Goal: Task Accomplishment & Management: Manage account settings

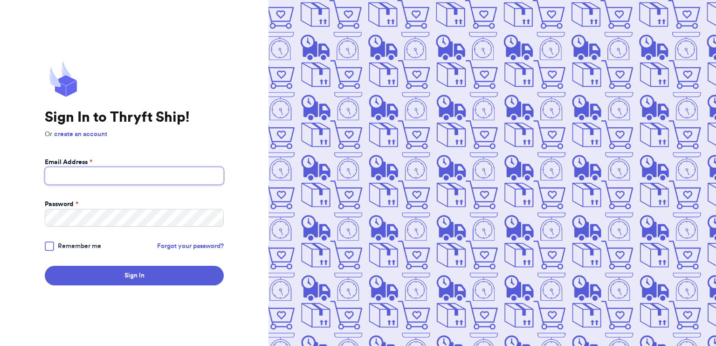
click at [140, 173] on input "Email Address *" at bounding box center [134, 176] width 179 height 18
type input "[EMAIL_ADDRESS][DOMAIN_NAME]"
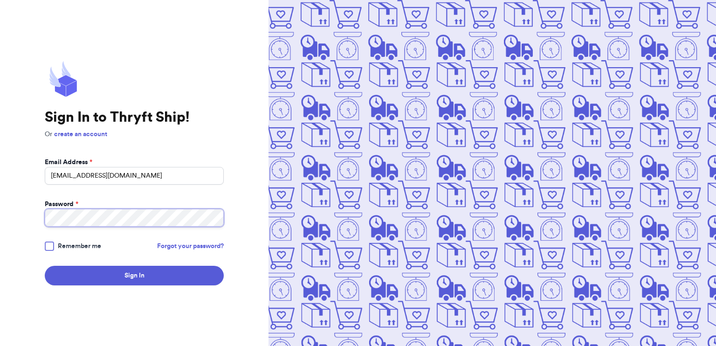
click at [45, 266] on button "Sign In" at bounding box center [134, 276] width 179 height 20
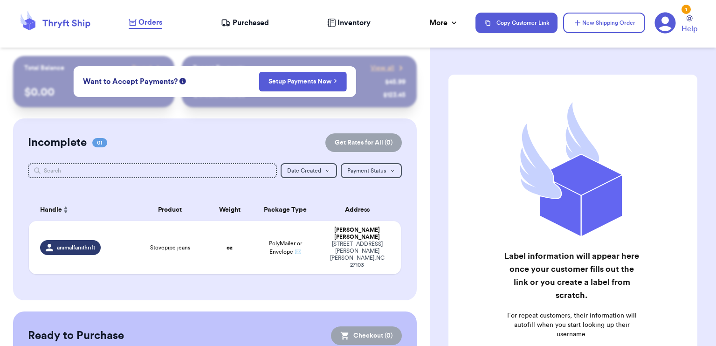
click at [143, 20] on span "Orders" at bounding box center [150, 22] width 24 height 11
click at [216, 247] on td "oz" at bounding box center [229, 247] width 45 height 53
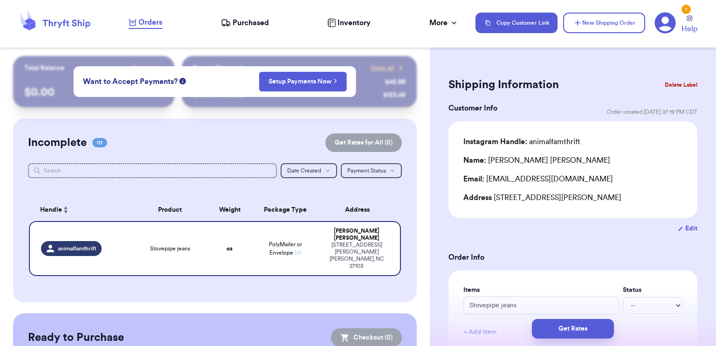
scroll to position [140, 0]
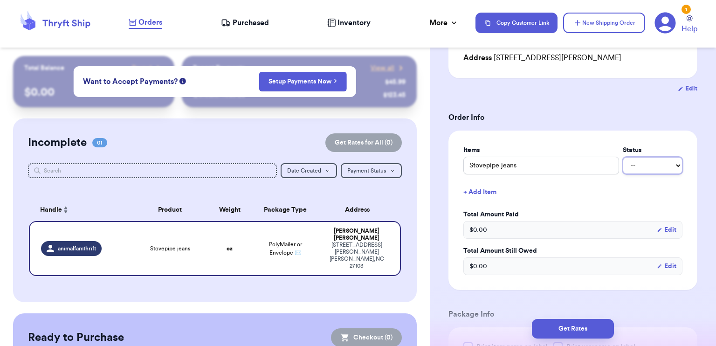
click at [630, 169] on select "-- Paid Owes" at bounding box center [652, 165] width 60 height 17
select select "paid"
click at [622, 157] on select "-- Paid Owes" at bounding box center [652, 165] width 60 height 17
click at [504, 232] on div "$ 0.00 Edit" at bounding box center [572, 230] width 219 height 18
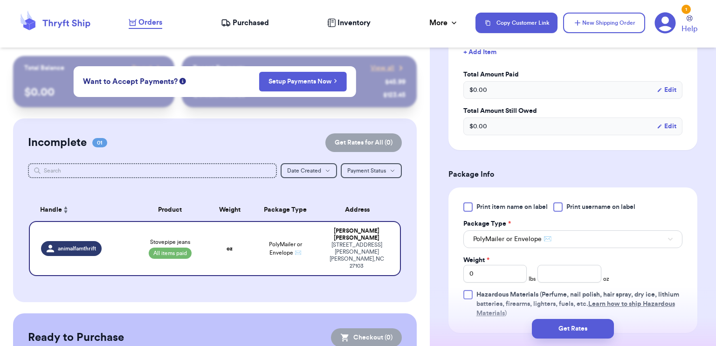
scroll to position [419, 0]
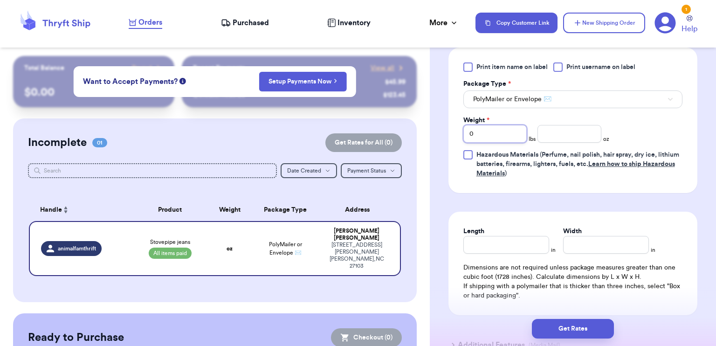
click at [483, 132] on input "0" at bounding box center [495, 134] width 64 height 18
type input "01"
type input "0"
type input "1"
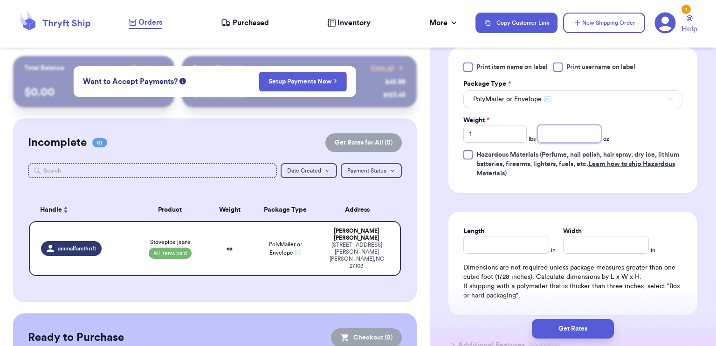
click at [566, 137] on input "number" at bounding box center [569, 134] width 64 height 18
type input "4.0"
click at [622, 135] on div "Print item name on label Print username on label Package Type * PolyMailer or E…" at bounding box center [572, 120] width 219 height 116
click at [571, 98] on button "PolyMailer or Envelope ✉️" at bounding box center [572, 99] width 219 height 18
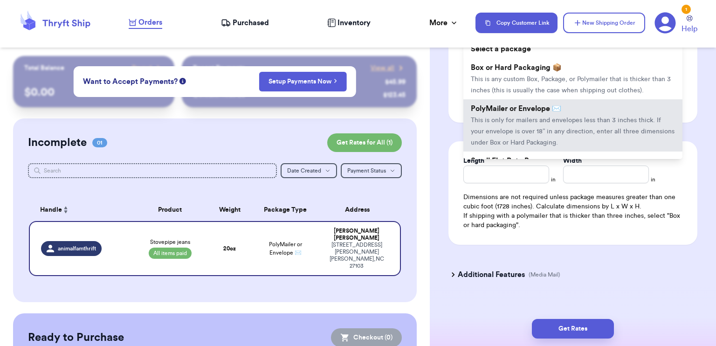
scroll to position [501, 0]
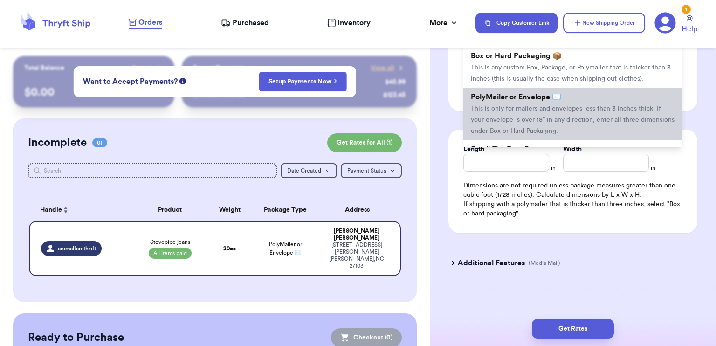
click at [522, 117] on span "This is only for mailers and envelopes less than 3 inches thick. If your envelo…" at bounding box center [573, 119] width 204 height 29
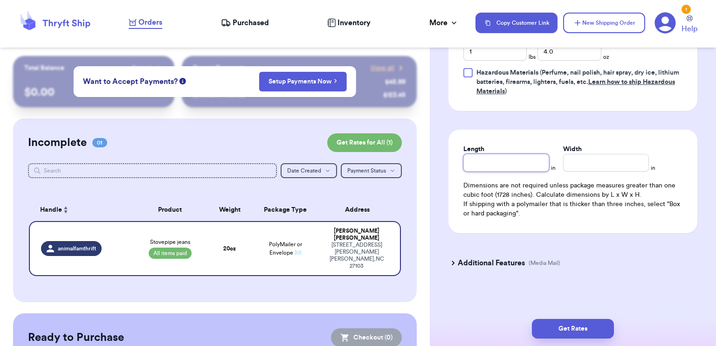
click at [491, 161] on input "Length" at bounding box center [506, 163] width 86 height 18
type input "11"
click at [607, 160] on input "Width *" at bounding box center [606, 163] width 86 height 18
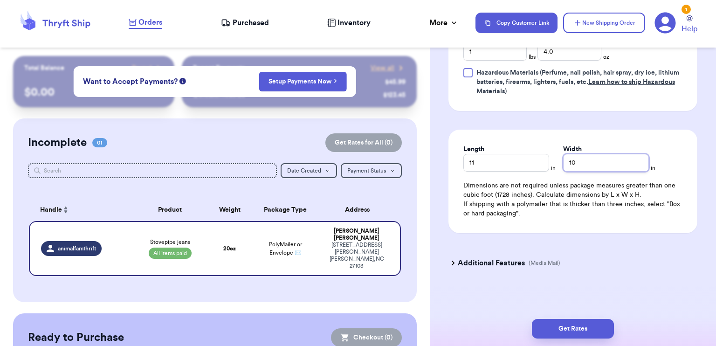
type input "10"
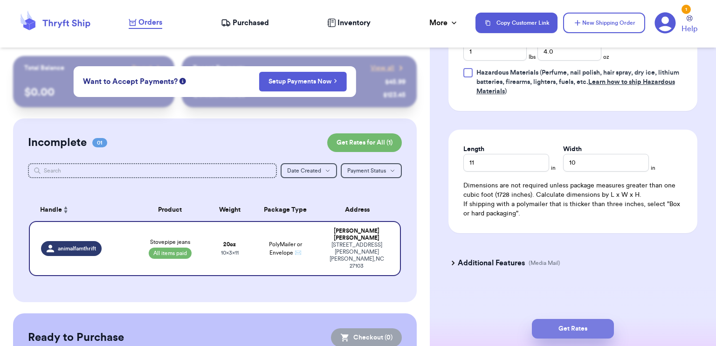
click at [580, 325] on button "Get Rates" at bounding box center [573, 329] width 82 height 20
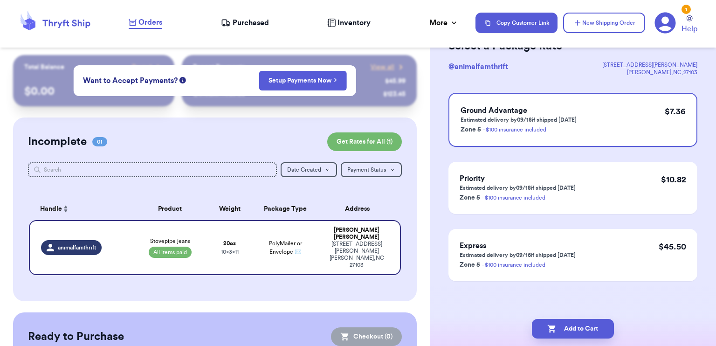
scroll to position [0, 0]
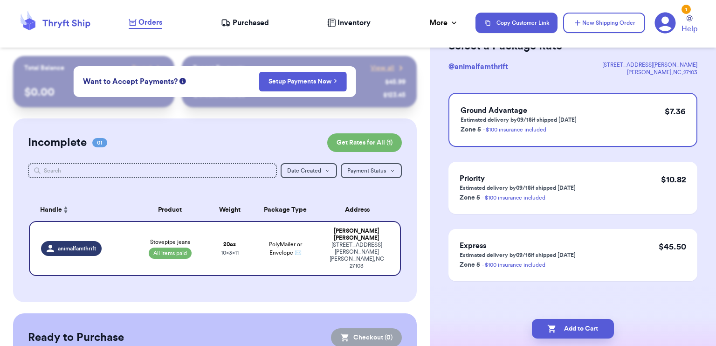
click at [346, 19] on span "Inventory" at bounding box center [353, 22] width 33 height 11
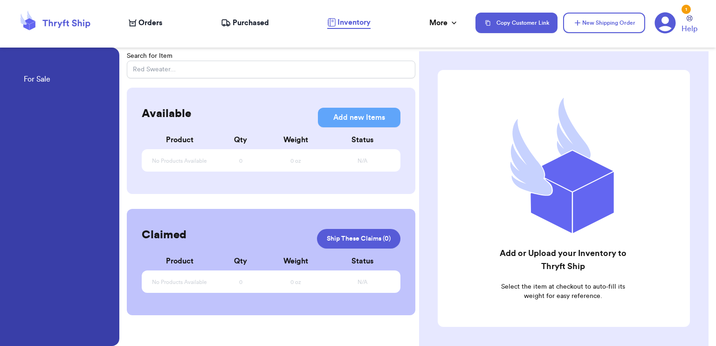
click at [255, 24] on span "Purchased" at bounding box center [250, 22] width 36 height 11
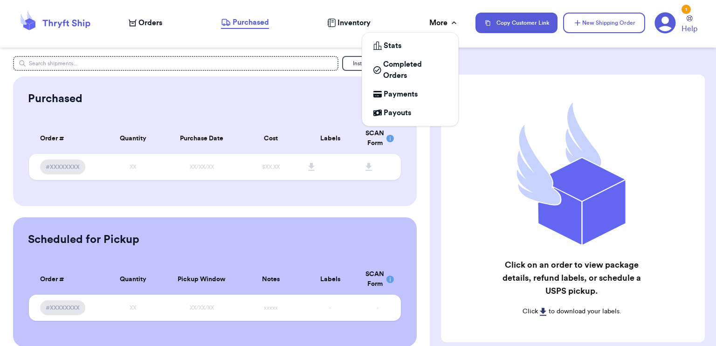
click at [441, 25] on div "More" at bounding box center [443, 22] width 29 height 11
click at [402, 68] on span "Completed Orders" at bounding box center [415, 70] width 64 height 22
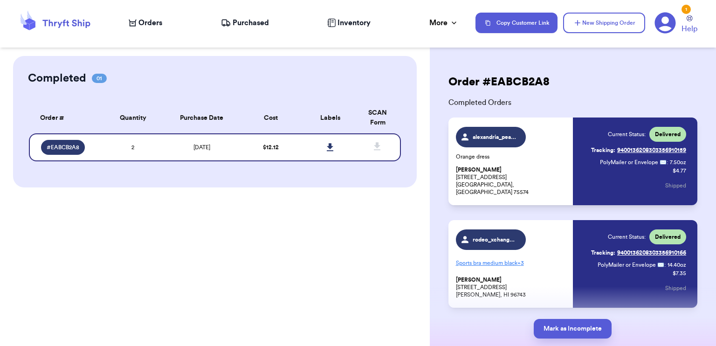
click at [543, 167] on div "alexandria_pearson Orange dress [PERSON_NAME] [STREET_ADDRESS][PERSON_NAME]" at bounding box center [511, 161] width 111 height 69
click at [504, 182] on p "[PERSON_NAME] [STREET_ADDRESS][PERSON_NAME]" at bounding box center [511, 181] width 111 height 30
click at [516, 266] on p "Sports bra medium black + 3" at bounding box center [511, 262] width 111 height 15
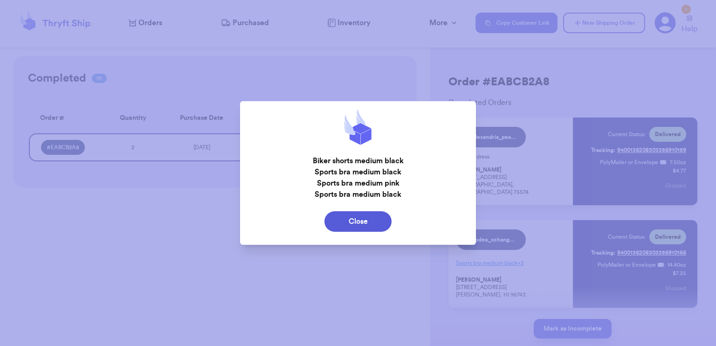
drag, startPoint x: 382, startPoint y: 222, endPoint x: 407, endPoint y: 214, distance: 25.9
click at [382, 222] on button "Close" at bounding box center [357, 221] width 67 height 20
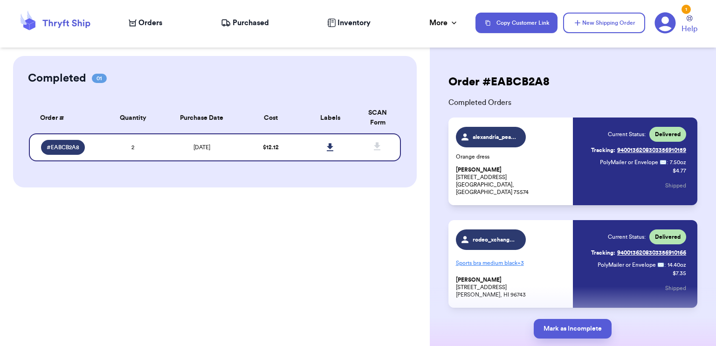
click at [142, 19] on span "Orders" at bounding box center [150, 22] width 24 height 11
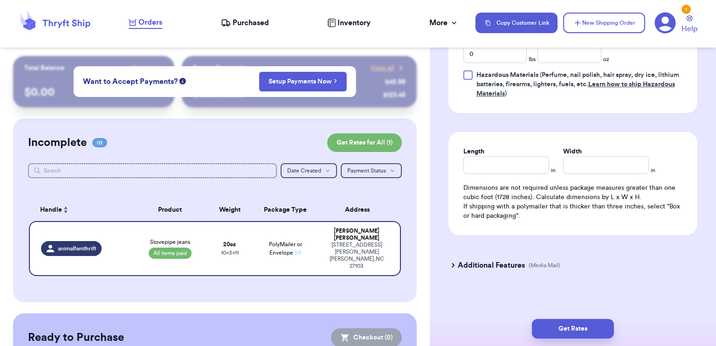
scroll to position [501, 0]
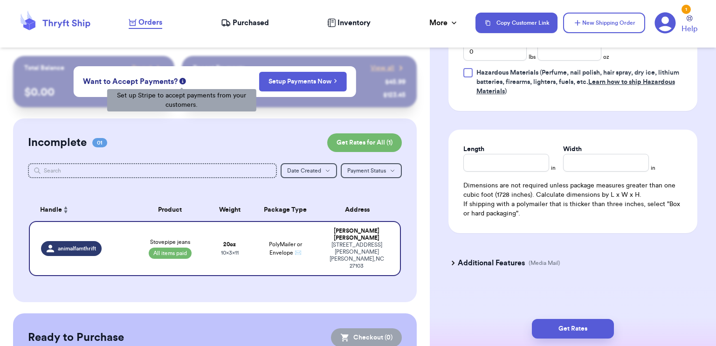
click at [179, 82] on icon at bounding box center [182, 81] width 7 height 7
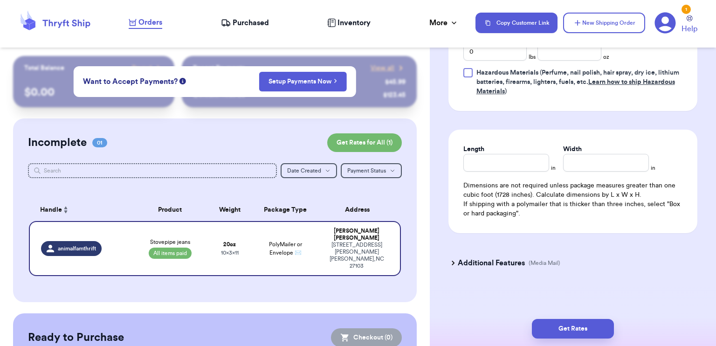
click at [190, 59] on div "Recent Payments View all @ fashionista $ 45.99 @ sneakerhead123 $ 123.45" at bounding box center [299, 81] width 235 height 51
click at [376, 69] on span "View all" at bounding box center [382, 67] width 24 height 9
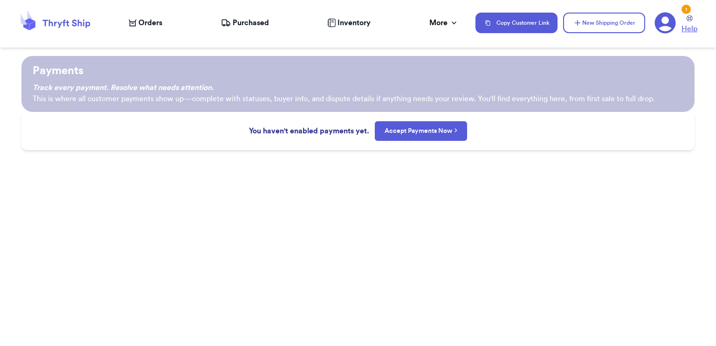
click at [684, 25] on span "Help" at bounding box center [689, 28] width 16 height 11
click at [64, 26] on icon at bounding box center [67, 24] width 48 height 8
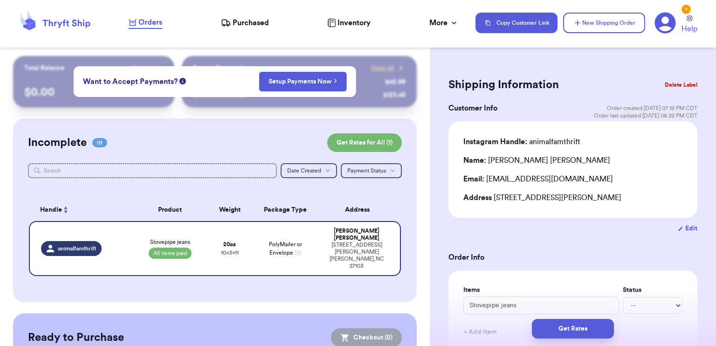
click at [397, 85] on div "$ 45.99" at bounding box center [395, 81] width 20 height 9
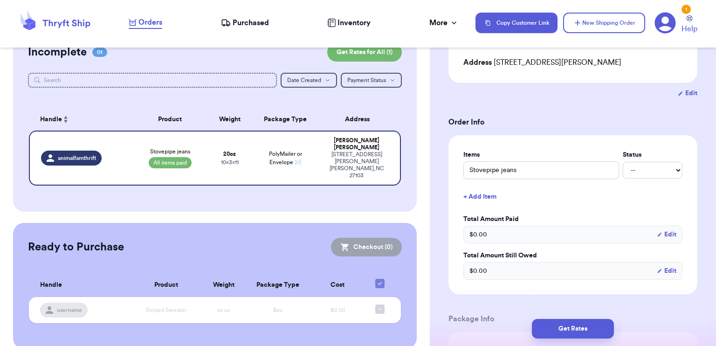
scroll to position [419, 0]
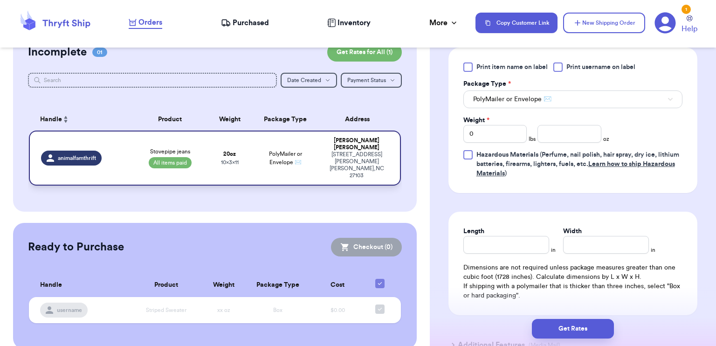
click at [192, 148] on div "Stovepipe jeans All items paid" at bounding box center [169, 158] width 63 height 20
select select "paid"
type input "1"
type input "4"
type input "11"
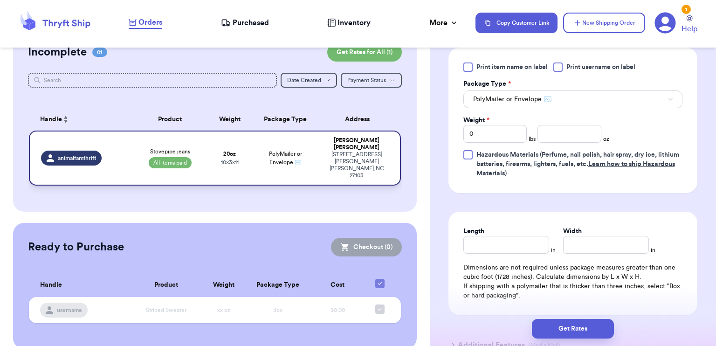
type input "10"
click at [253, 183] on div "Incomplete 01 Get Rates for All ( 1 ) Get Rates for All ( 1 ) Date Created Date…" at bounding box center [214, 120] width 403 height 184
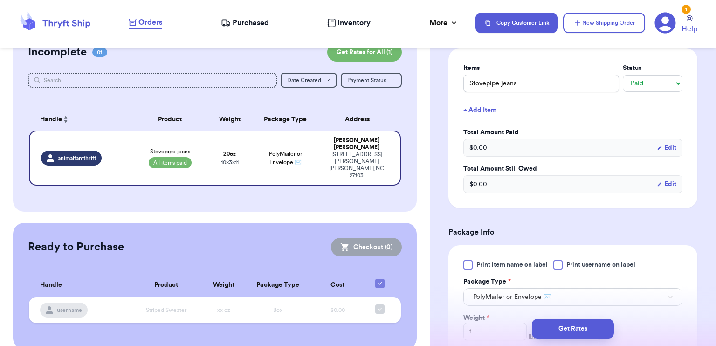
scroll to position [82, 0]
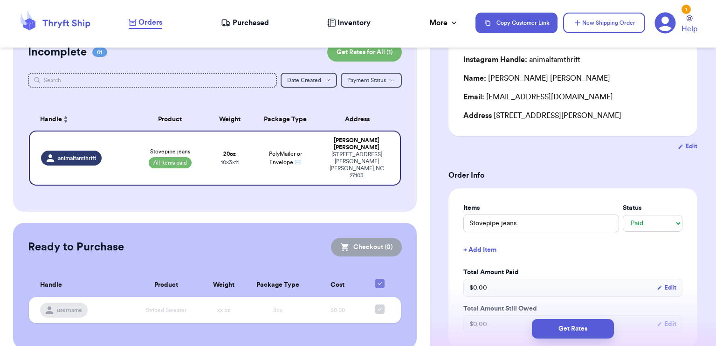
click at [355, 18] on span "Inventory" at bounding box center [353, 22] width 33 height 11
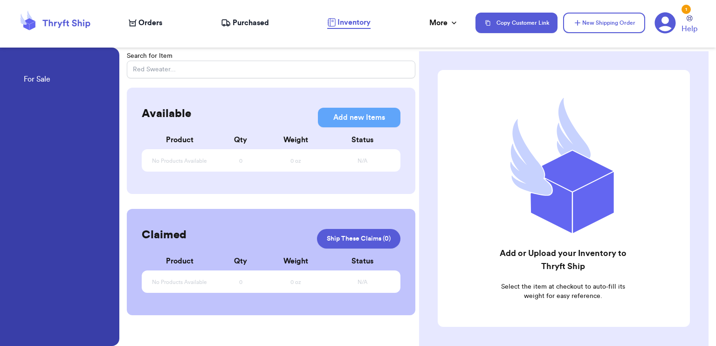
click at [252, 20] on span "Purchased" at bounding box center [250, 22] width 36 height 11
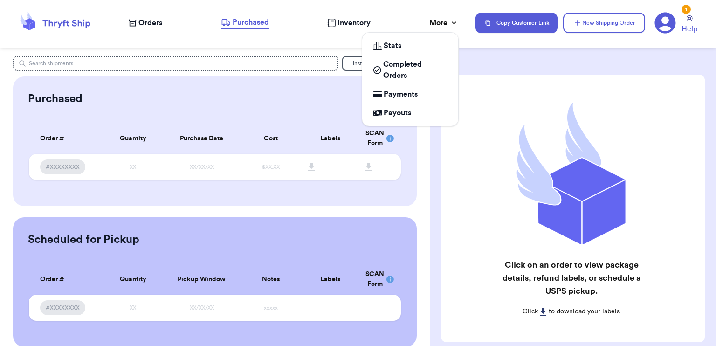
click at [434, 23] on div "More" at bounding box center [443, 22] width 29 height 11
click at [406, 96] on span "Payments" at bounding box center [400, 94] width 34 height 11
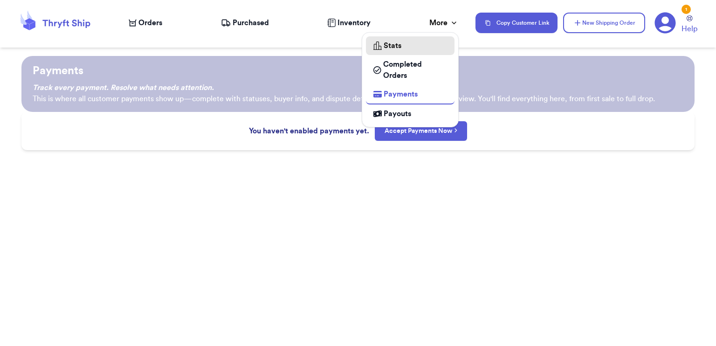
click at [402, 49] on div "Stats" at bounding box center [410, 45] width 74 height 11
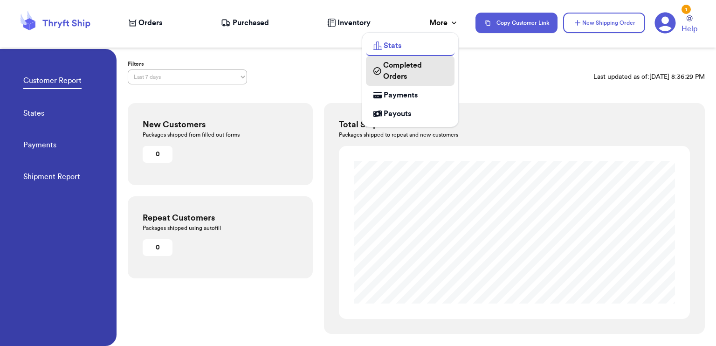
click at [397, 78] on span "Completed Orders" at bounding box center [415, 71] width 64 height 22
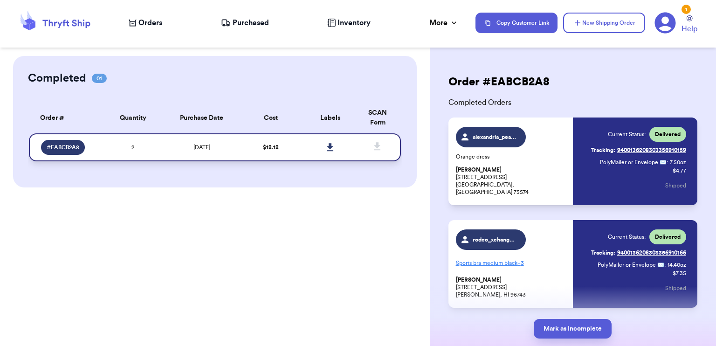
click at [258, 150] on td "$ 12.12" at bounding box center [271, 147] width 60 height 28
click at [261, 189] on div "Completed 01 Order # Qty Labels SCAN # EABCB2A8 2 Order # Quantity Purchase Dat…" at bounding box center [215, 173] width 430 height 346
click at [237, 154] on td "[DATE]" at bounding box center [202, 147] width 78 height 28
click at [631, 167] on div "Current Status: Delivered Tracking: 9400136208303356910159 PolyMailer or Envelo…" at bounding box center [638, 161] width 95 height 69
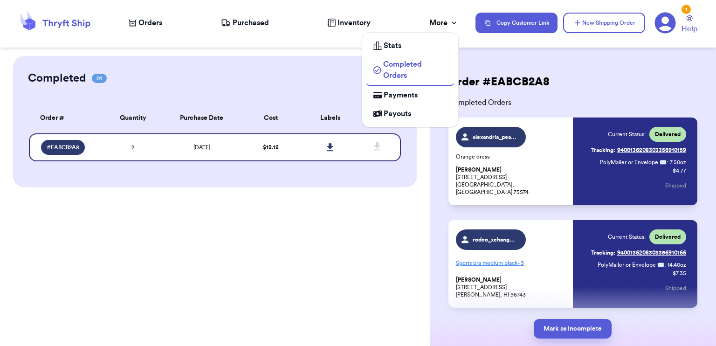
click at [451, 22] on icon at bounding box center [453, 22] width 9 height 9
click at [391, 112] on span "Payouts" at bounding box center [396, 113] width 27 height 11
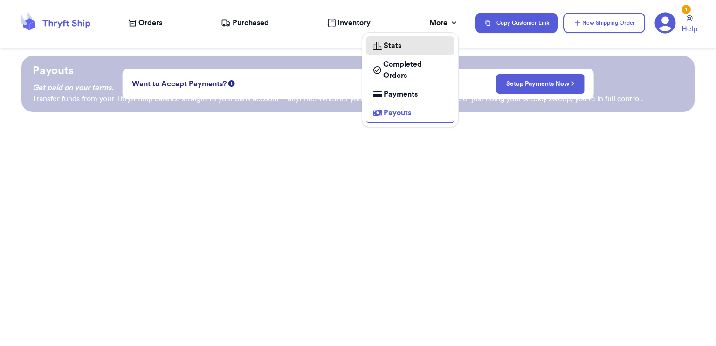
click at [402, 44] on div "Stats" at bounding box center [410, 45] width 74 height 11
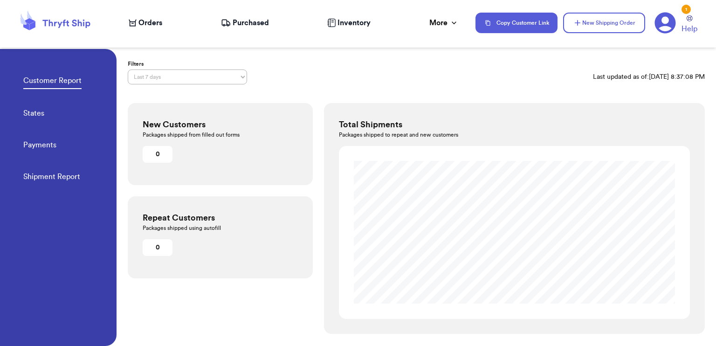
click at [45, 146] on link "Payments" at bounding box center [39, 145] width 33 height 13
select select "LAST_30_DAYS"
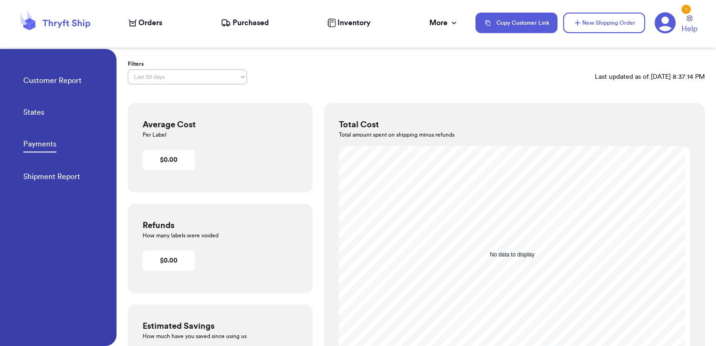
click at [60, 181] on link "Shipment Report" at bounding box center [51, 177] width 57 height 13
select select "LAST_30_DAYS"
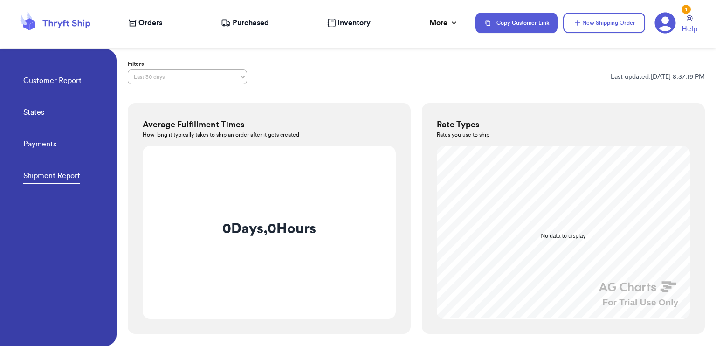
click at [34, 109] on link "States" at bounding box center [33, 113] width 21 height 13
select select "LAST_30_DAYS"
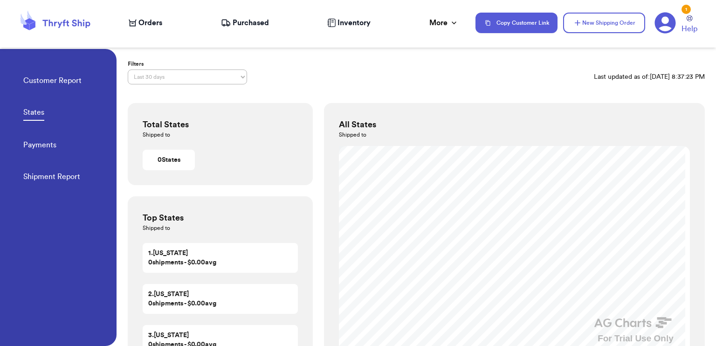
click at [50, 81] on link "Customer Report" at bounding box center [52, 81] width 58 height 13
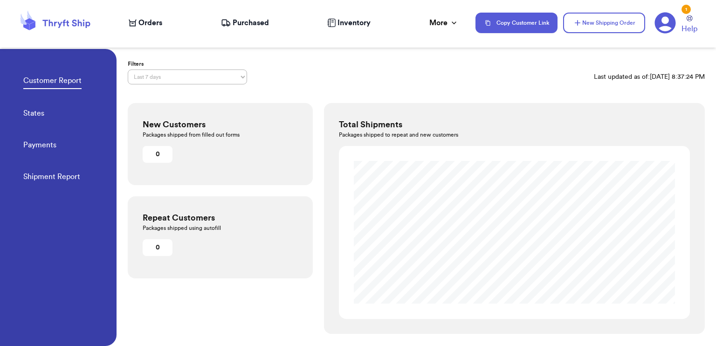
click at [43, 113] on link "States" at bounding box center [33, 114] width 21 height 13
select select "LAST_30_DAYS"
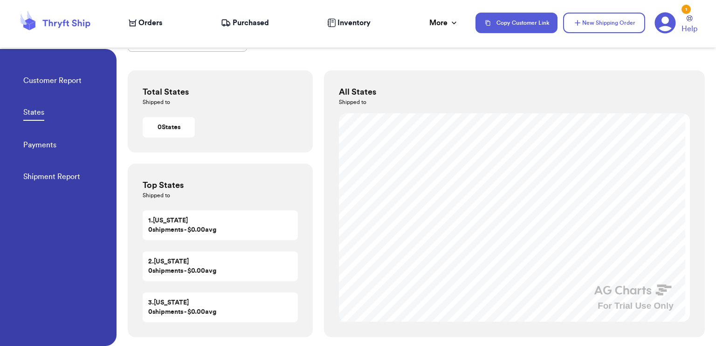
scroll to position [34, 0]
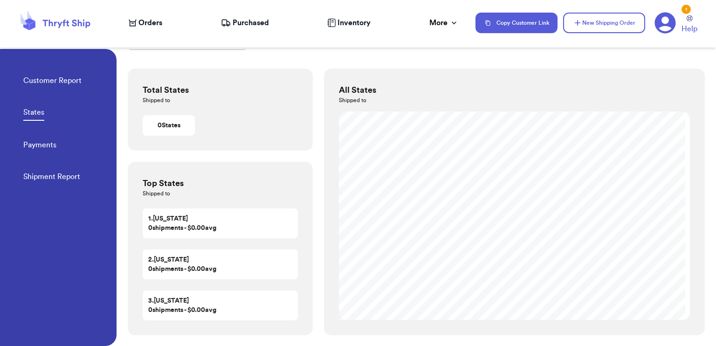
click at [43, 82] on link "Customer Report" at bounding box center [52, 81] width 58 height 13
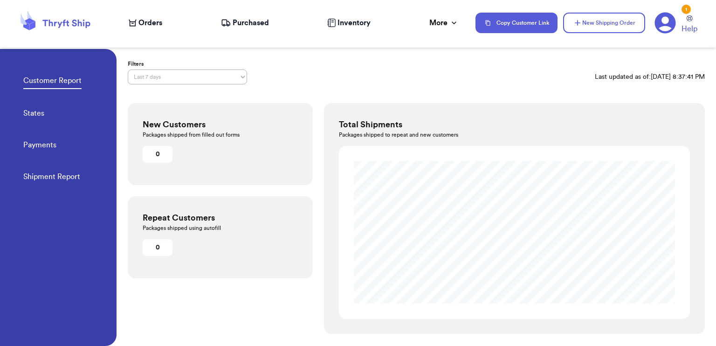
click at [145, 24] on span "Orders" at bounding box center [150, 22] width 24 height 11
select select "paid"
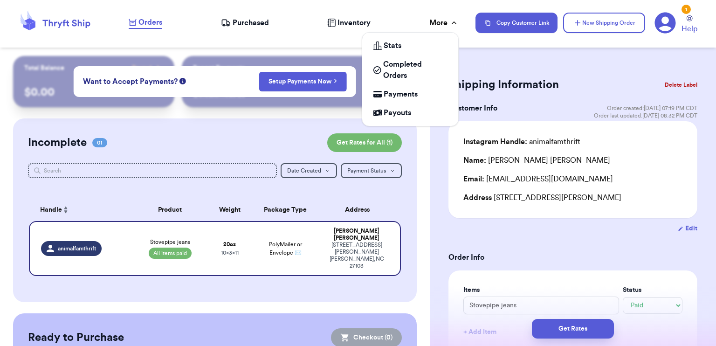
click at [430, 26] on div "More" at bounding box center [443, 22] width 29 height 11
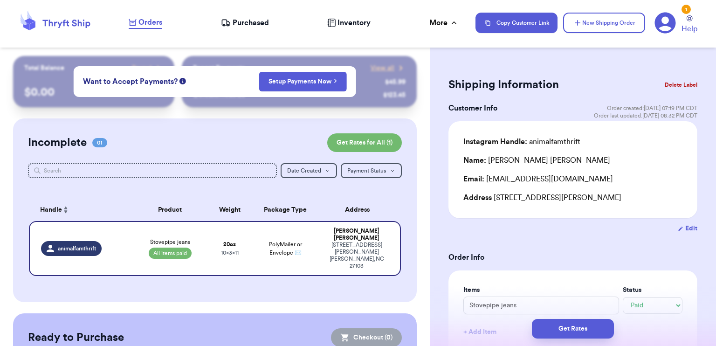
click at [27, 20] on icon at bounding box center [30, 21] width 10 height 6
click at [674, 15] on icon at bounding box center [664, 22] width 21 height 21
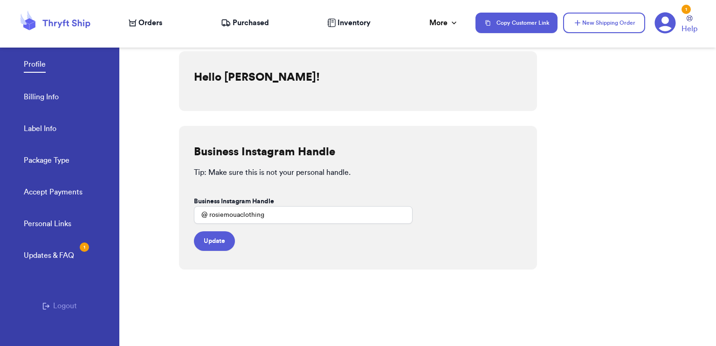
click at [55, 257] on div "Updates & FAQ 1" at bounding box center [49, 255] width 50 height 11
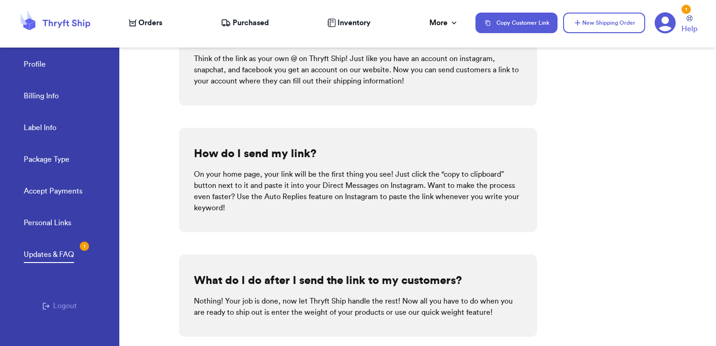
scroll to position [276, 0]
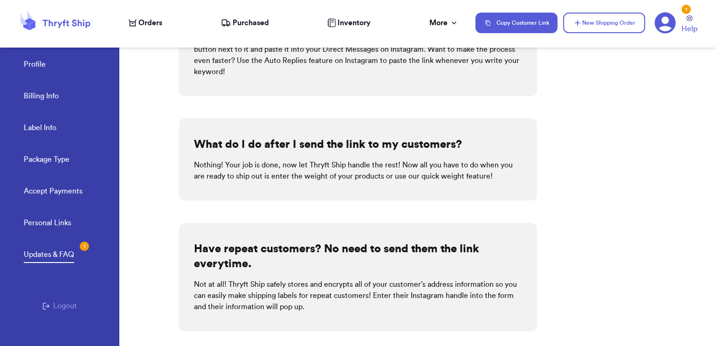
click at [54, 163] on link "Package Type" at bounding box center [47, 160] width 46 height 13
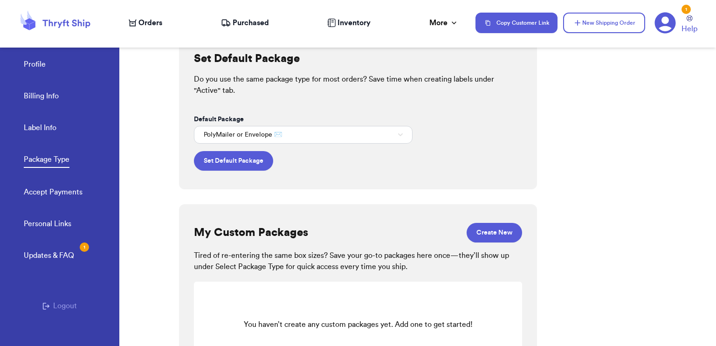
click at [40, 128] on link "Label Info" at bounding box center [40, 128] width 33 height 13
select select "OK"
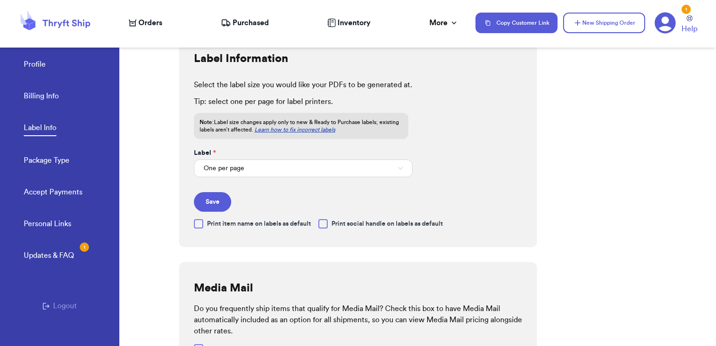
click at [40, 96] on link "Billing Info" at bounding box center [41, 96] width 35 height 13
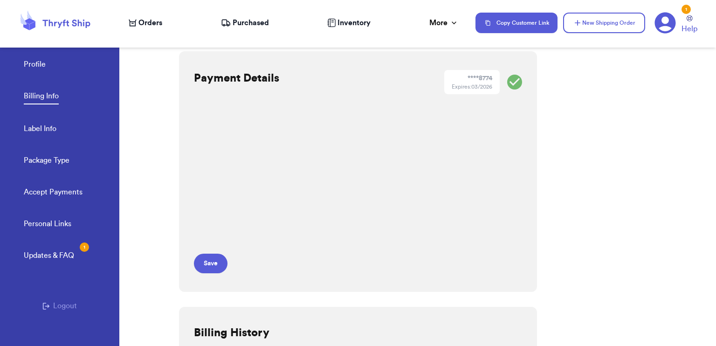
click at [34, 61] on link "Profile" at bounding box center [35, 65] width 22 height 13
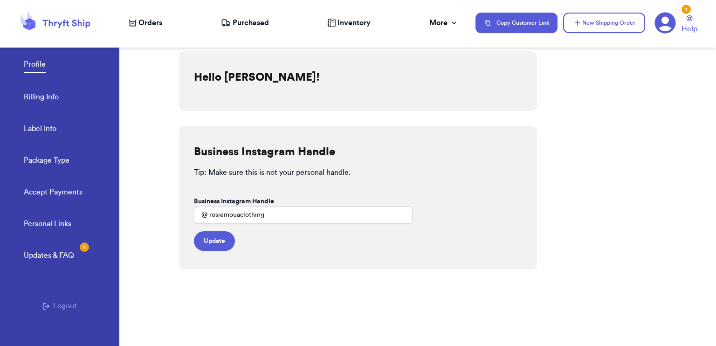
click at [42, 225] on link "Personal Links" at bounding box center [48, 224] width 48 height 13
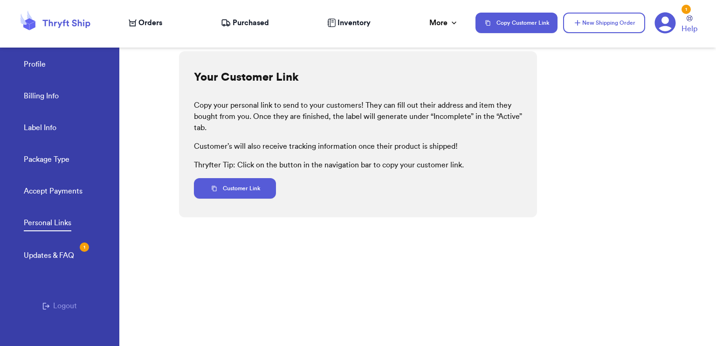
click at [44, 161] on link "Package Type" at bounding box center [47, 160] width 46 height 13
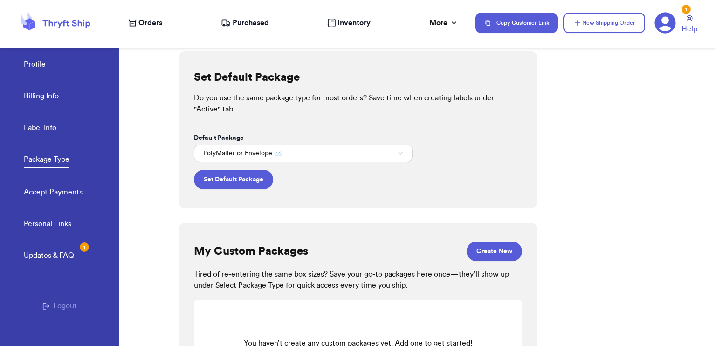
click at [47, 25] on icon at bounding box center [55, 22] width 75 height 25
select select "paid"
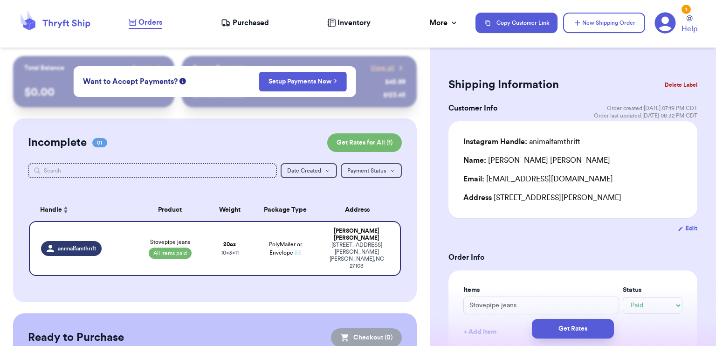
click at [664, 20] on icon at bounding box center [664, 22] width 21 height 21
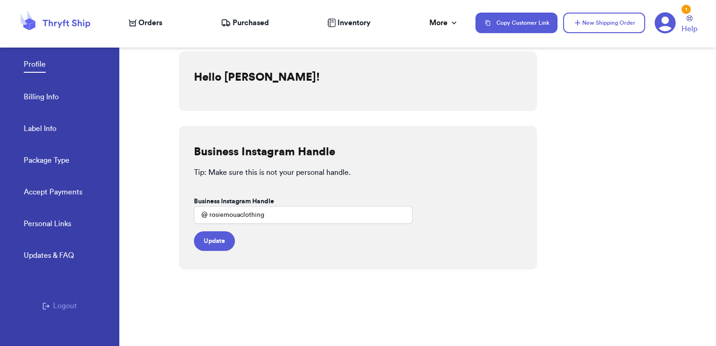
click at [48, 306] on button "Logout" at bounding box center [59, 305] width 34 height 11
